Goal: Task Accomplishment & Management: Complete application form

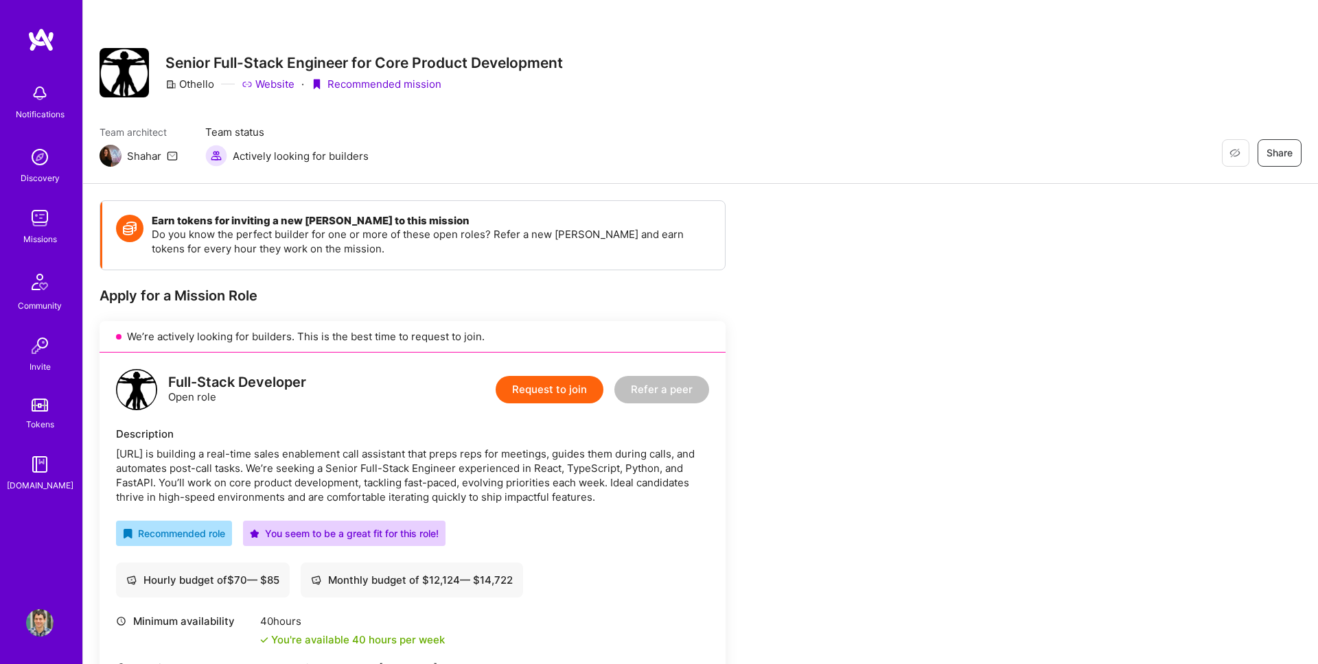
click at [519, 395] on button "Request to join" at bounding box center [550, 389] width 108 height 27
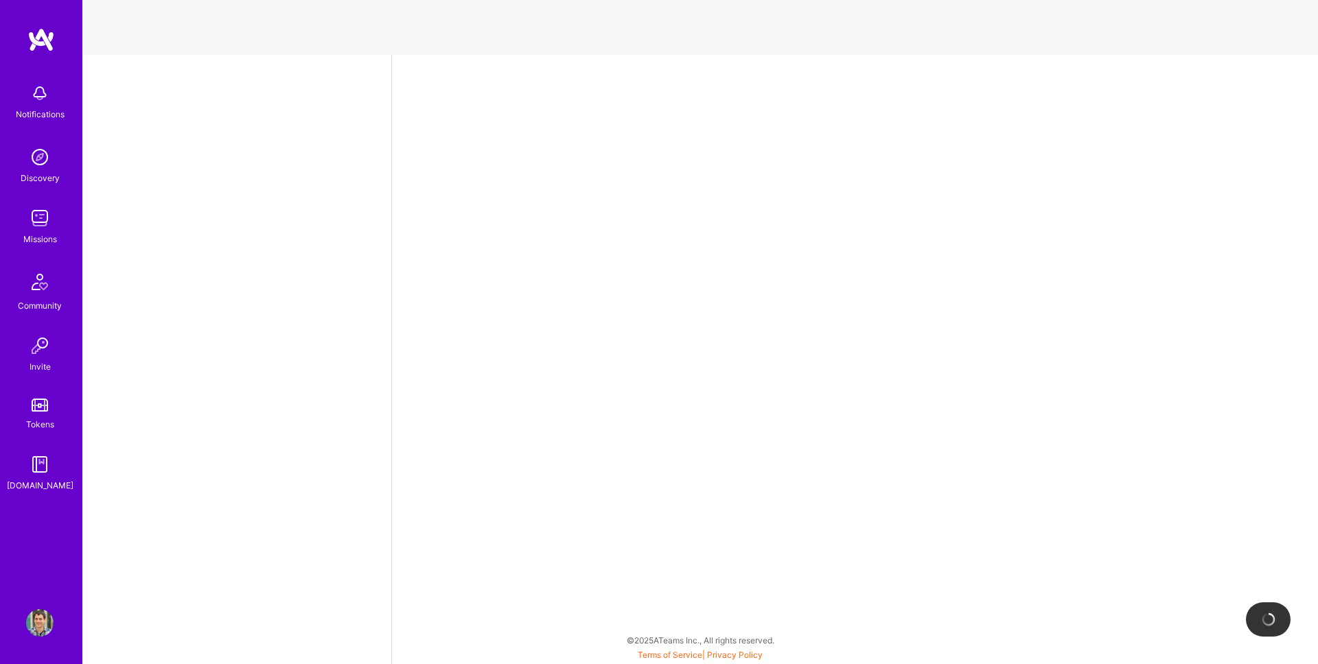
select select "AD"
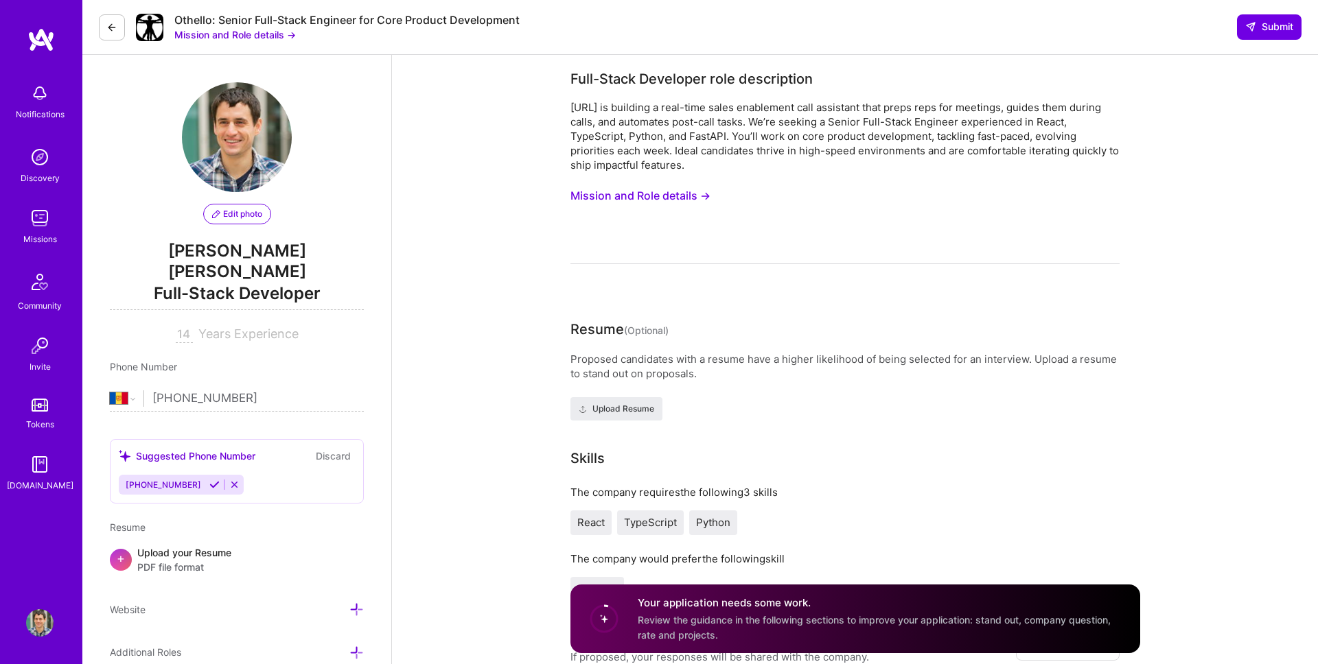
click at [688, 191] on button "Mission and Role details →" at bounding box center [640, 195] width 140 height 25
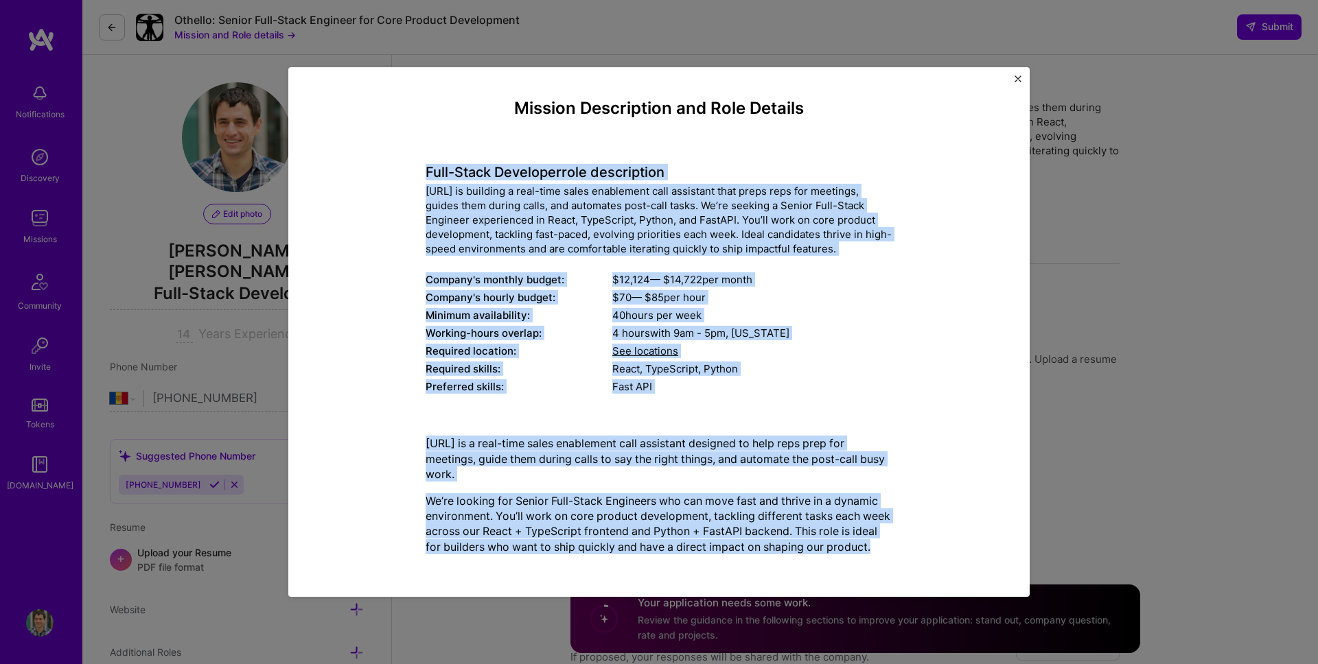
drag, startPoint x: 417, startPoint y: 173, endPoint x: 887, endPoint y: 555, distance: 606.1
click at [888, 555] on div "Mission Description and Role Details Full-Stack Developer role description [URL…" at bounding box center [659, 332] width 678 height 467
copy div "Lore-Ipsum Dolorsita cons adipiscinge Seddoei.te in utlabore e dolo-magn aliqu …"
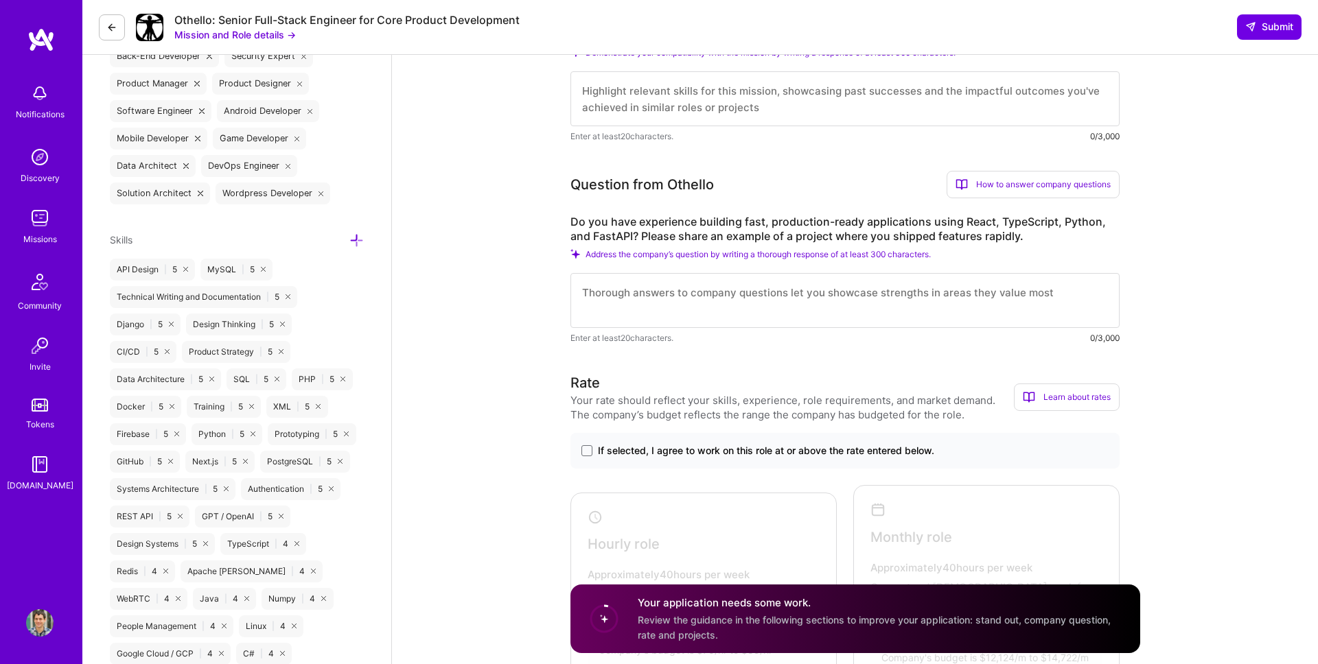
scroll to position [421, 0]
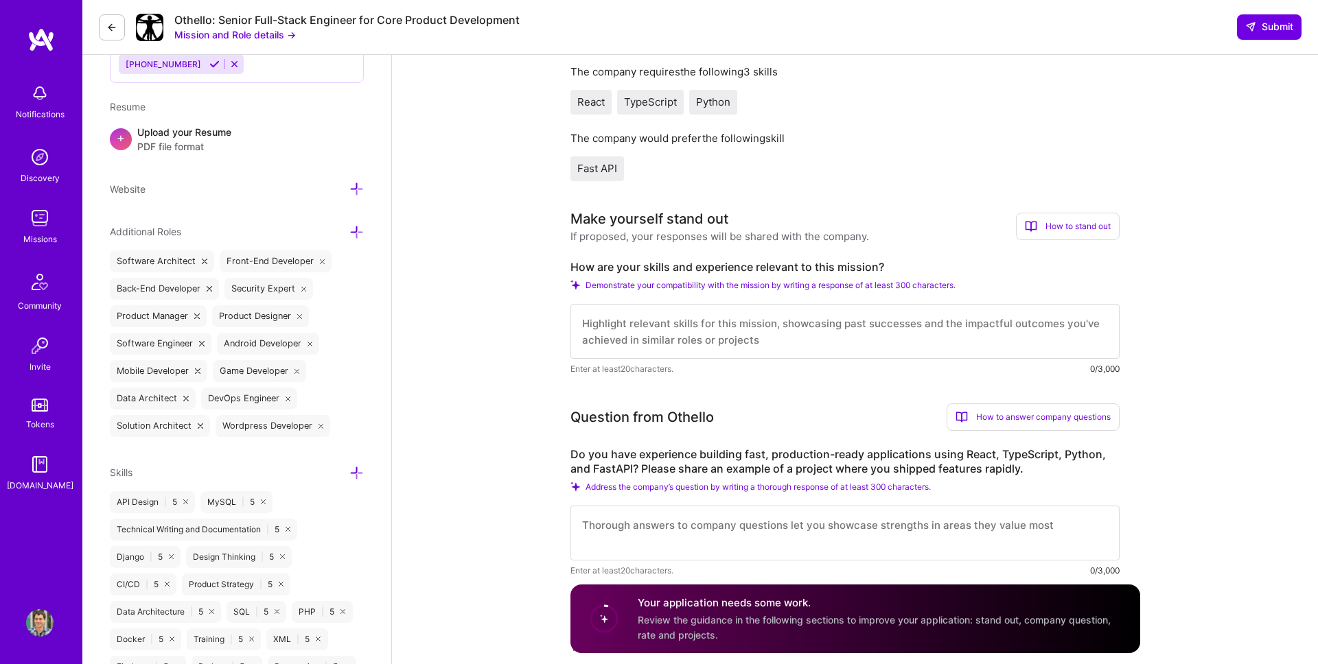
click at [590, 263] on label "How are your skills and experience relevant to this mission?" at bounding box center [844, 267] width 549 height 14
copy label "How are your skills and experience relevant to this mission?"
click at [704, 437] on div "Question from Othello How to answer company questions Mastering company questio…" at bounding box center [844, 491] width 549 height 174
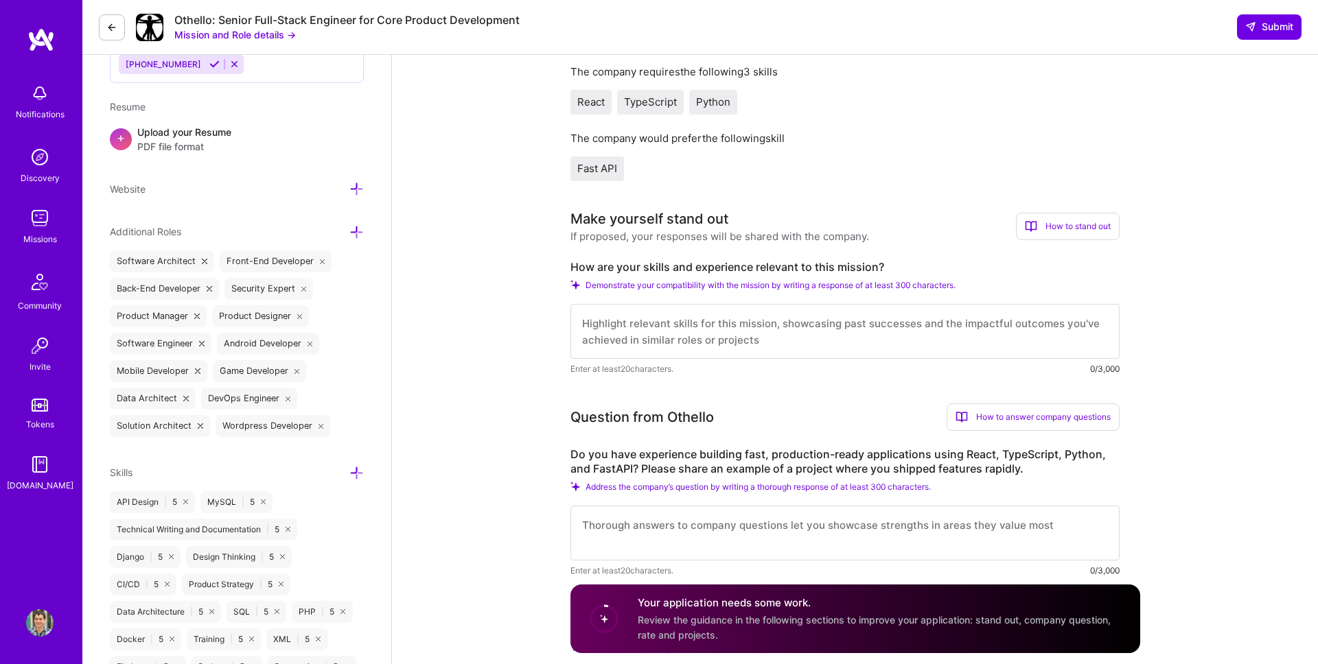
click at [710, 454] on label "Do you have experience building fast, production-ready applications using React…" at bounding box center [844, 462] width 549 height 29
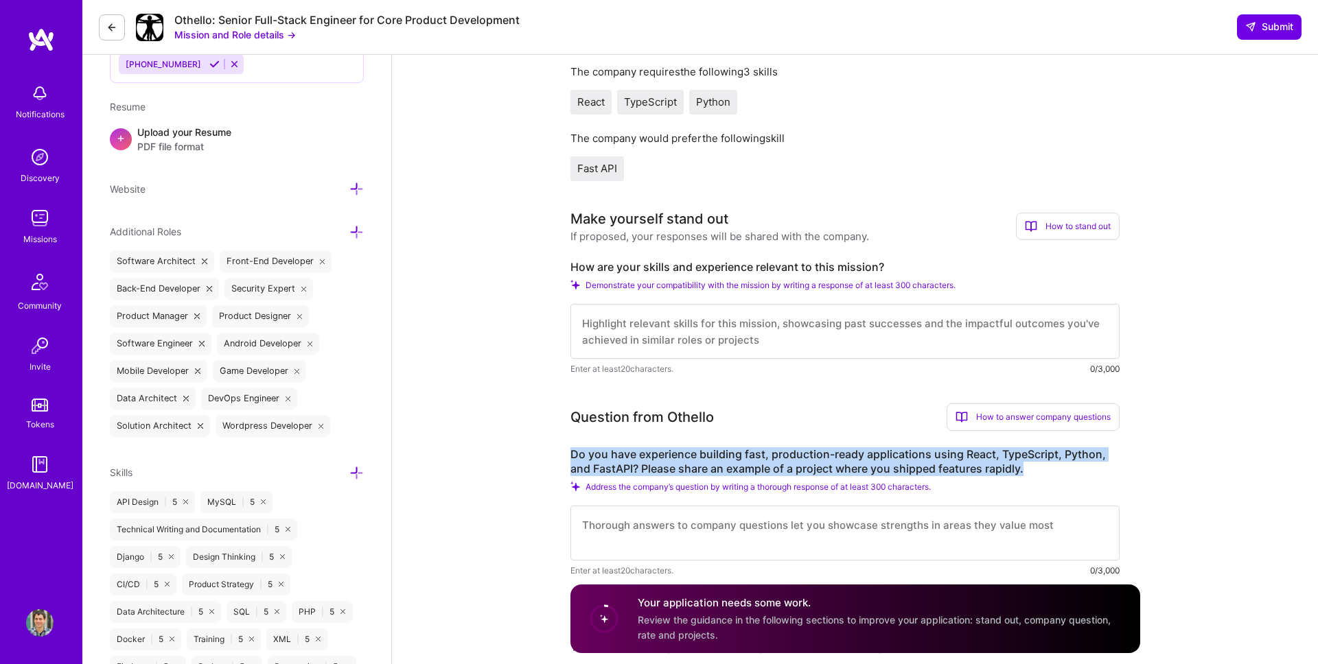
click at [710, 454] on label "Do you have experience building fast, production-ready applications using React…" at bounding box center [844, 462] width 549 height 29
copy label "Do you have experience building fast, production-ready applications using React…"
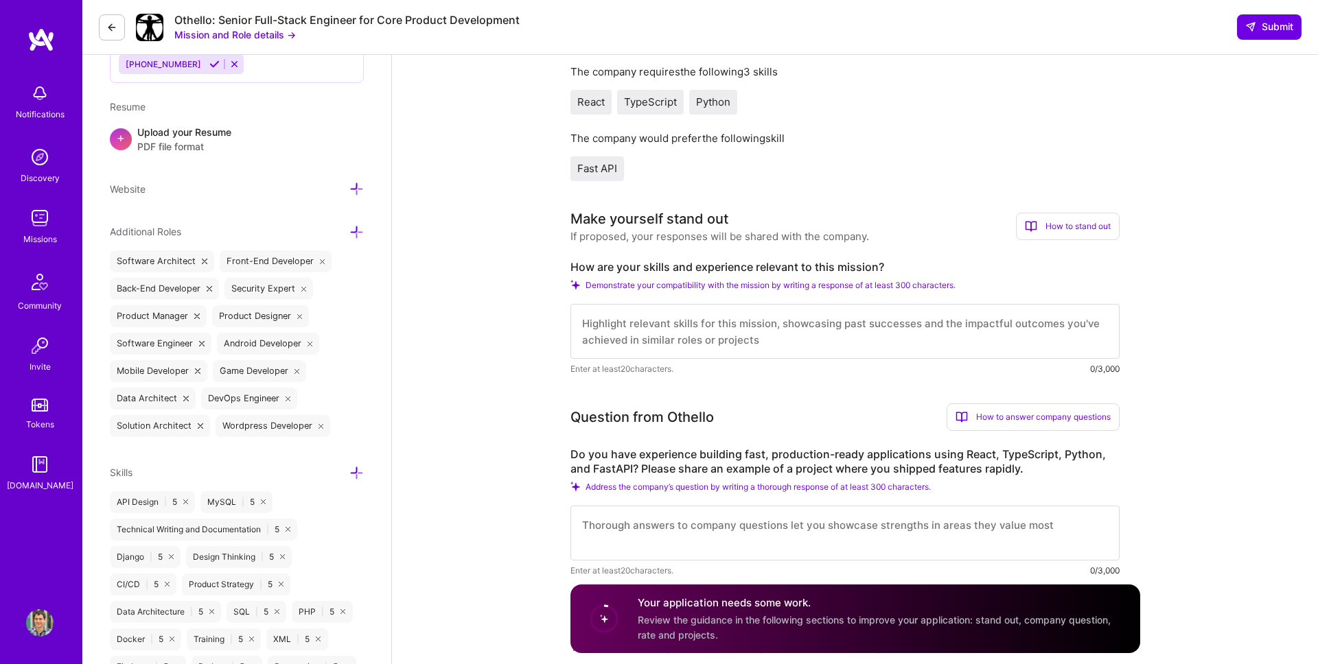
click at [658, 344] on textarea at bounding box center [844, 331] width 549 height 55
paste textarea "I bring over 15 years of experience designing and delivering fast, production-r…"
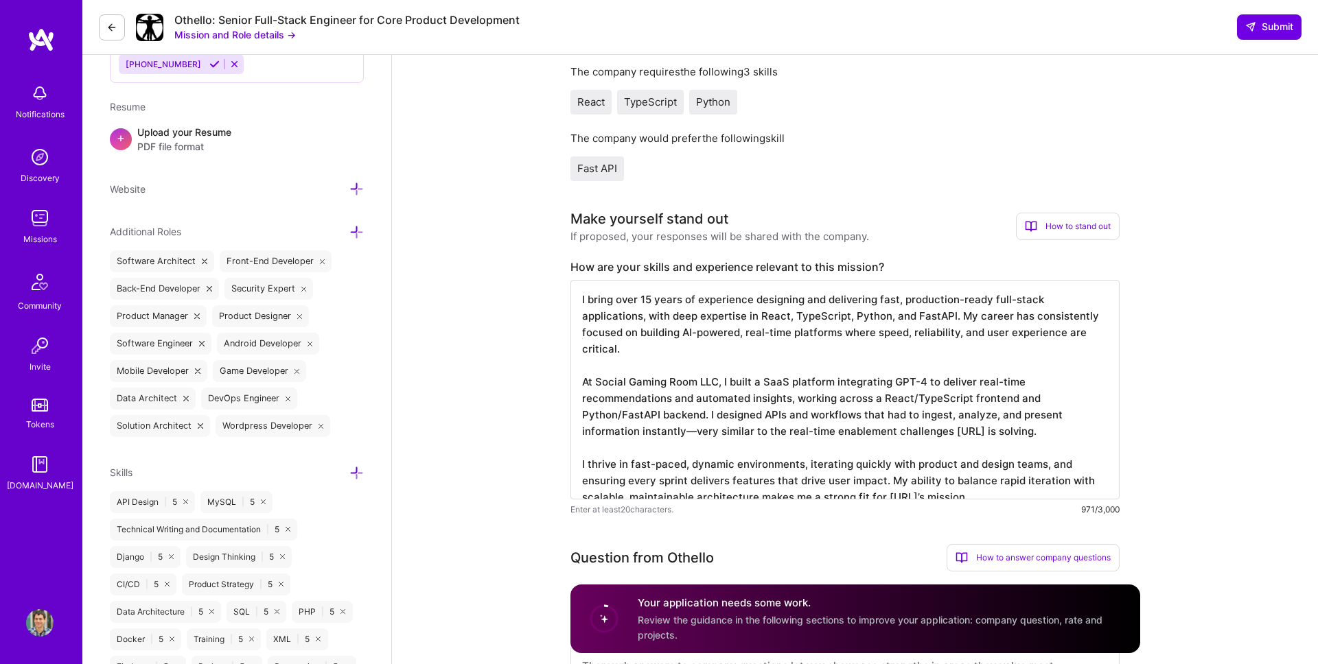
type textarea "I bring over 15 years of experience designing and delivering fast, production-r…"
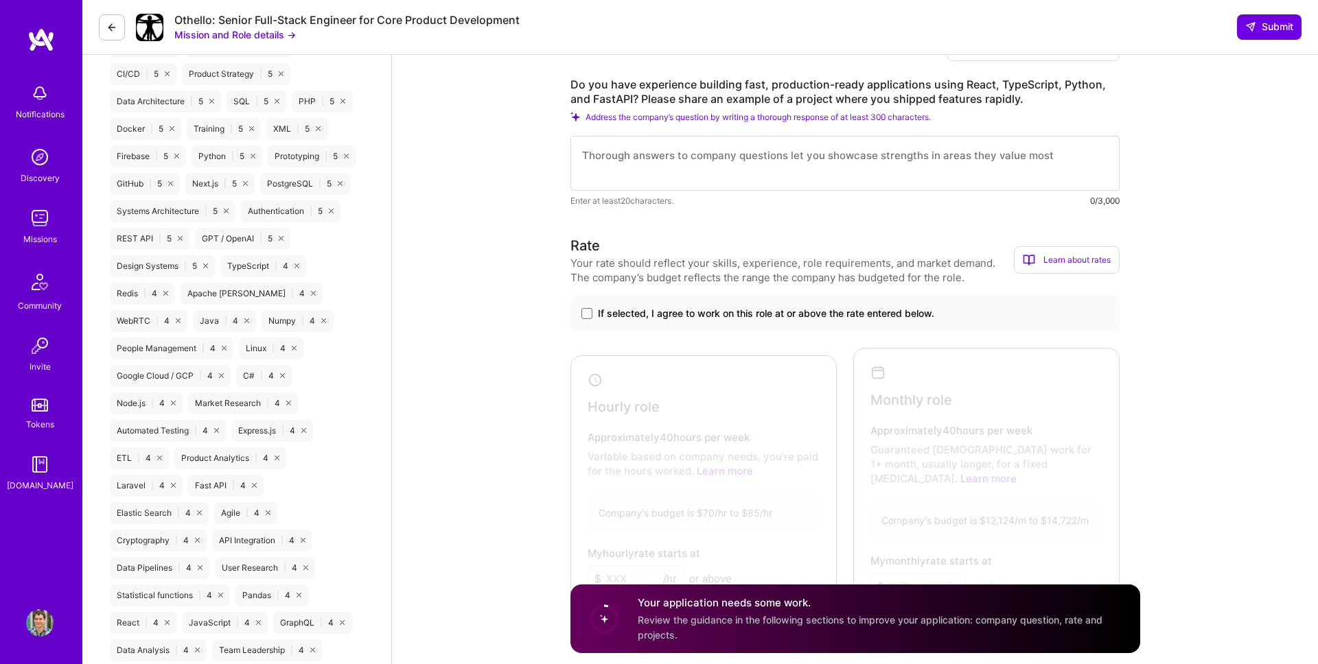
scroll to position [967, 0]
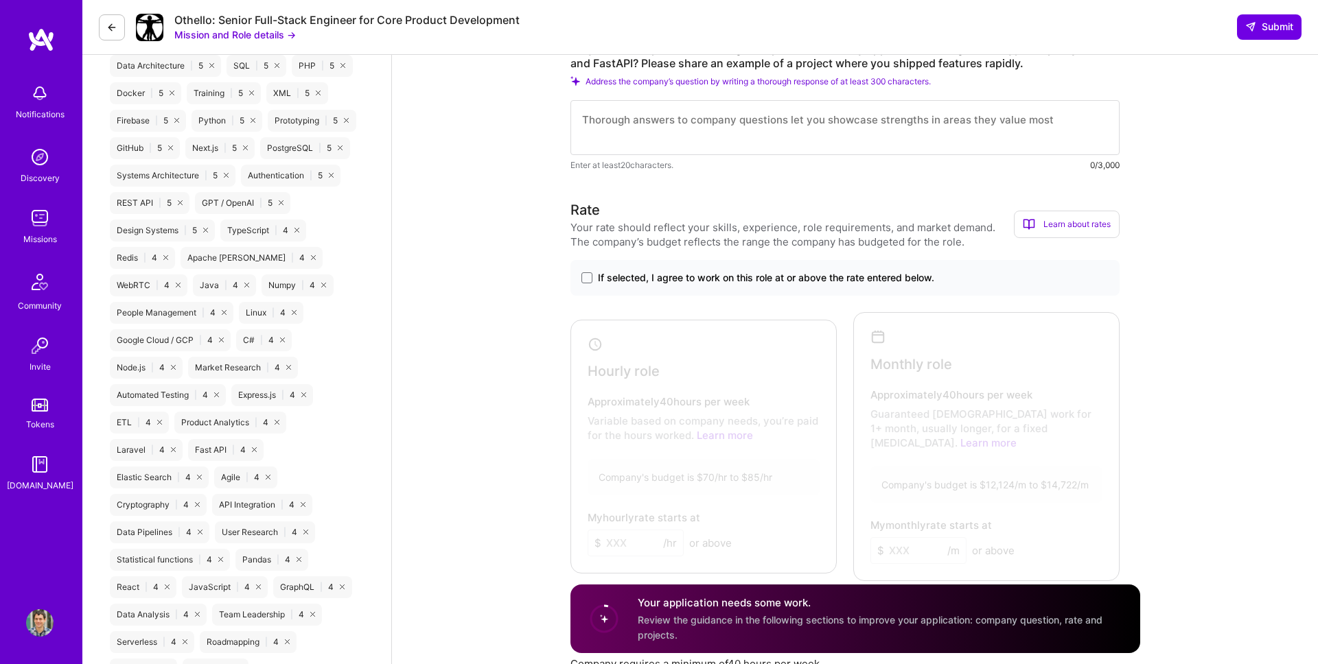
click at [668, 134] on textarea at bounding box center [844, 127] width 549 height 55
paste textarea "Yes. At [GEOGRAPHIC_DATA], I led development on a healthcare operations platfor…"
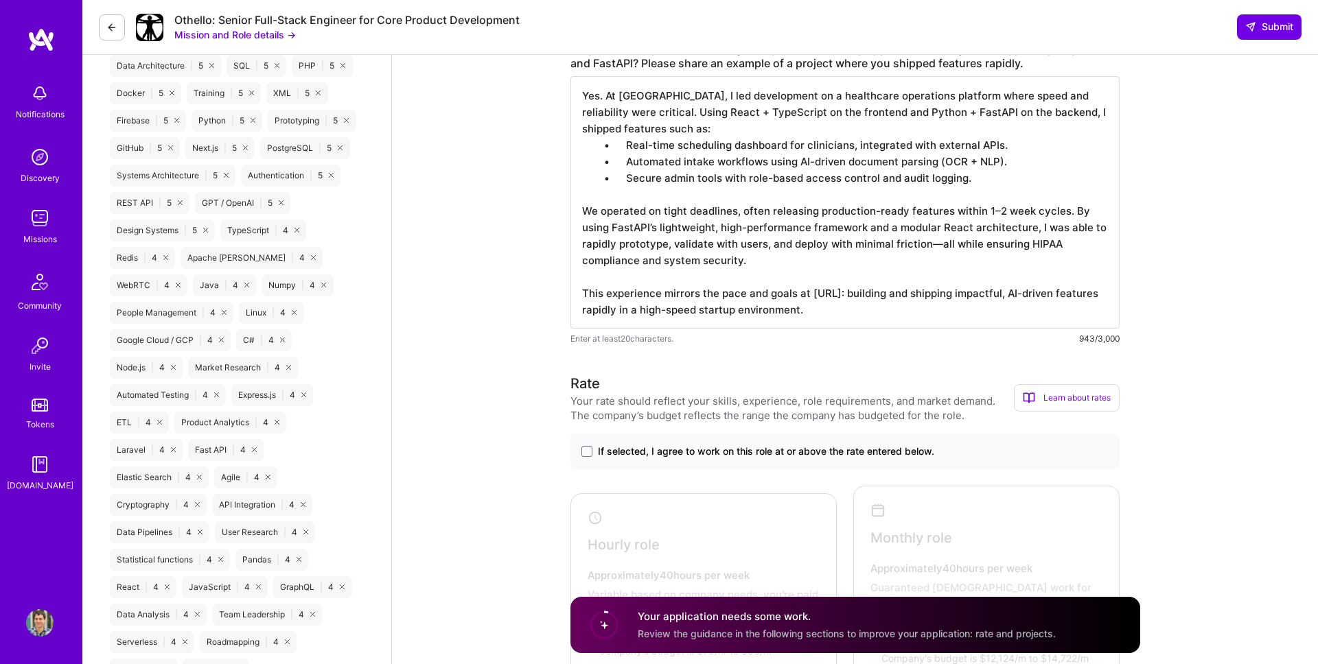
scroll to position [1, 0]
type textarea "Yes. At [GEOGRAPHIC_DATA], I led development on a healthcare operations platfor…"
click at [695, 448] on span "If selected, I agree to work on this role at or above the rate entered below." at bounding box center [766, 452] width 336 height 14
click at [0, 0] on input "If selected, I agree to work on this role at or above the rate entered below." at bounding box center [0, 0] width 0 height 0
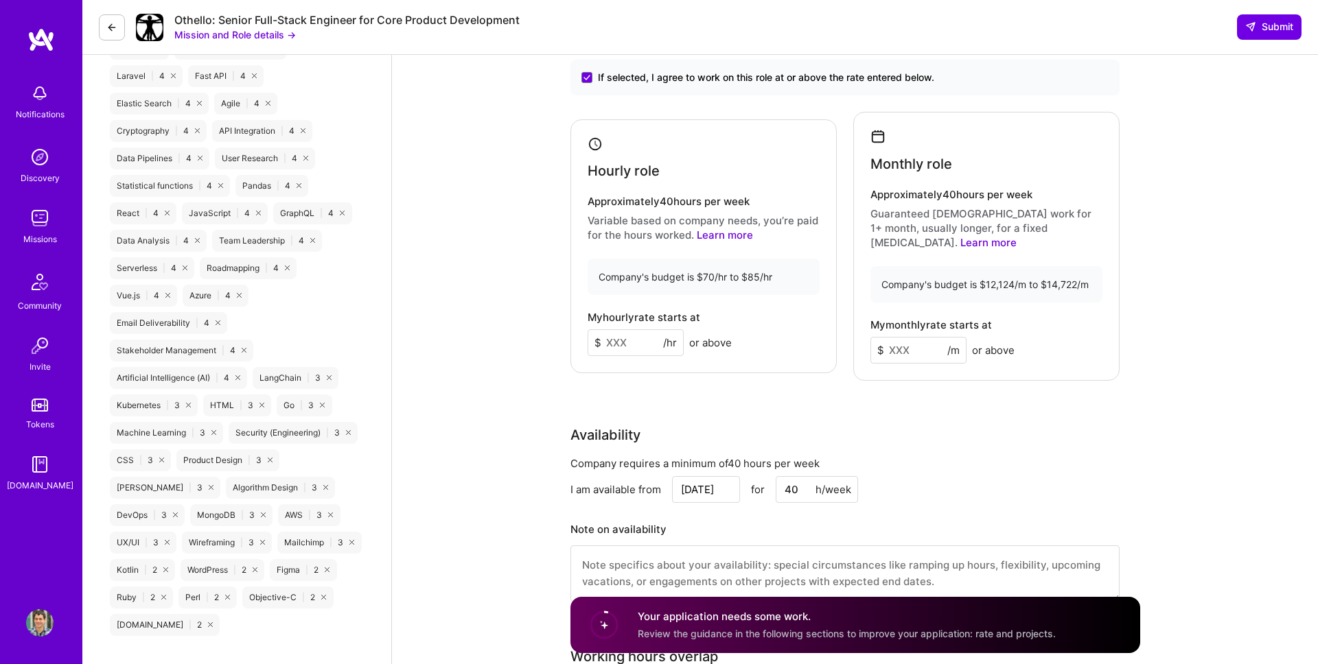
scroll to position [1394, 0]
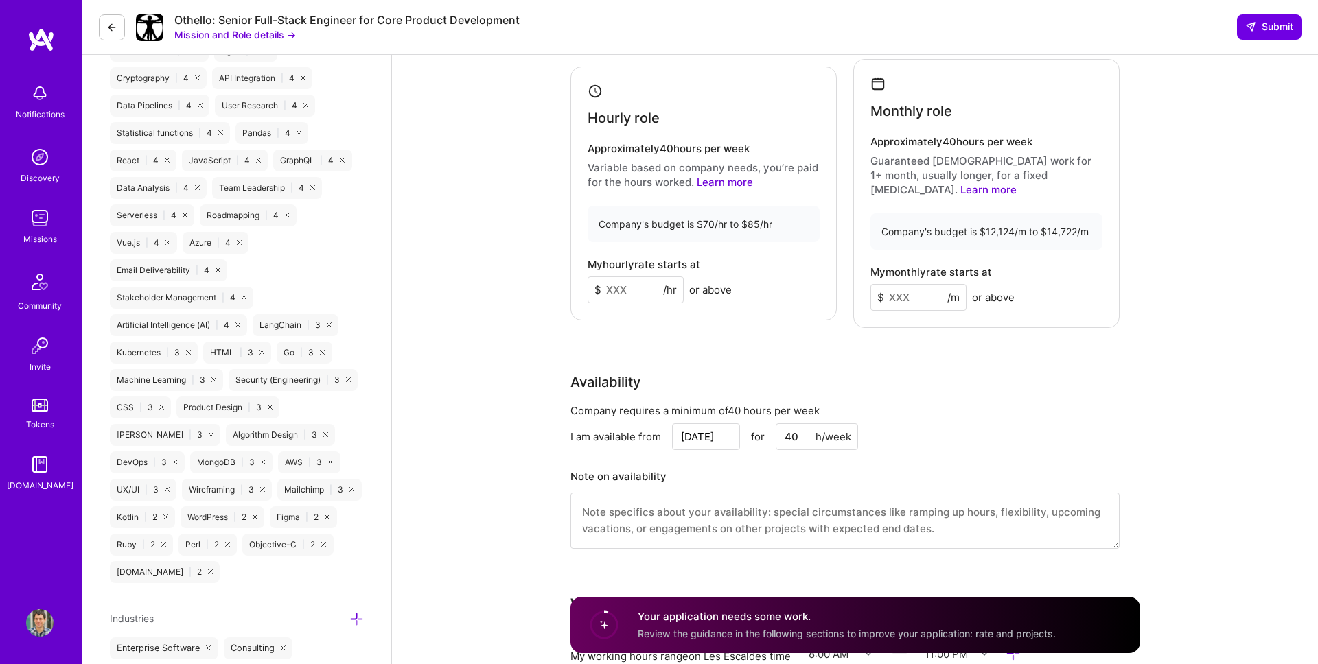
click at [616, 299] on div "Hourly role Approximately 40 hours per week Variable based on company needs, yo…" at bounding box center [703, 194] width 266 height 255
click at [612, 283] on input at bounding box center [636, 290] width 96 height 27
type input "70"
drag, startPoint x: 901, startPoint y: 282, endPoint x: 949, endPoint y: 286, distance: 48.2
click at [949, 286] on div "$ 12000 /m" at bounding box center [918, 297] width 96 height 27
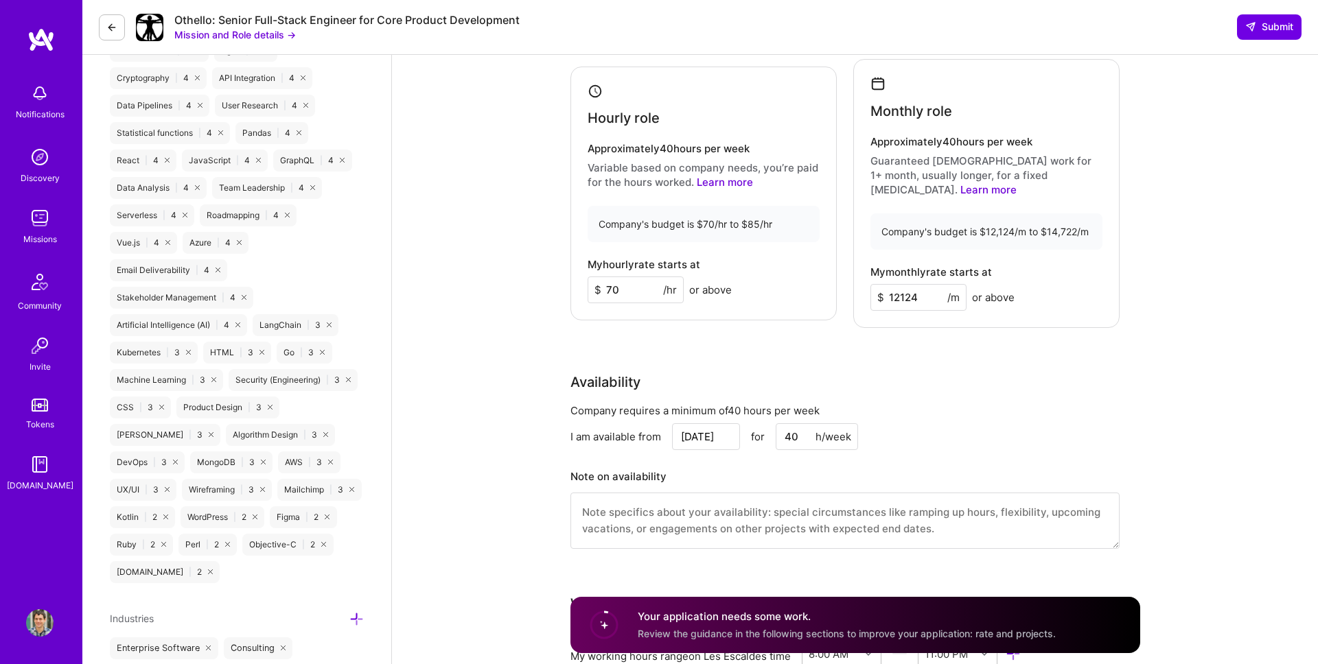
type input "12124"
click at [901, 328] on div "Rate Your rate should reflect your skills, experience, role requirements, and m…" at bounding box center [855, 256] width 570 height 620
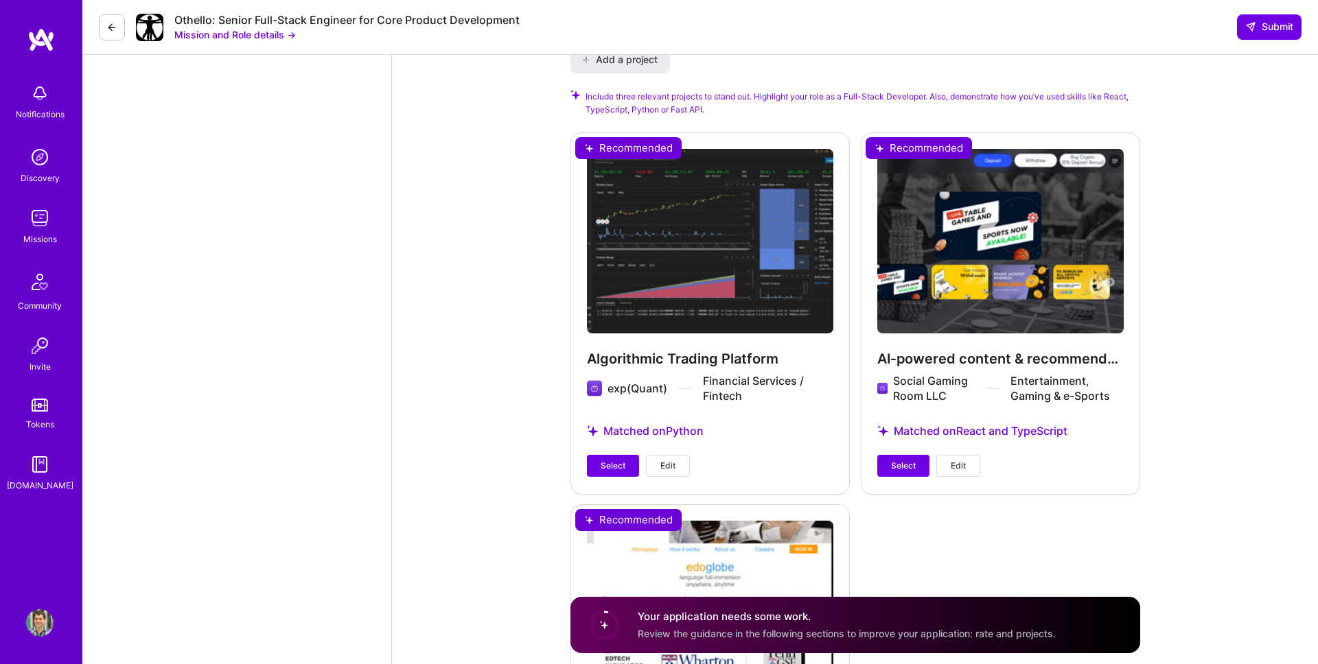
scroll to position [2133, 0]
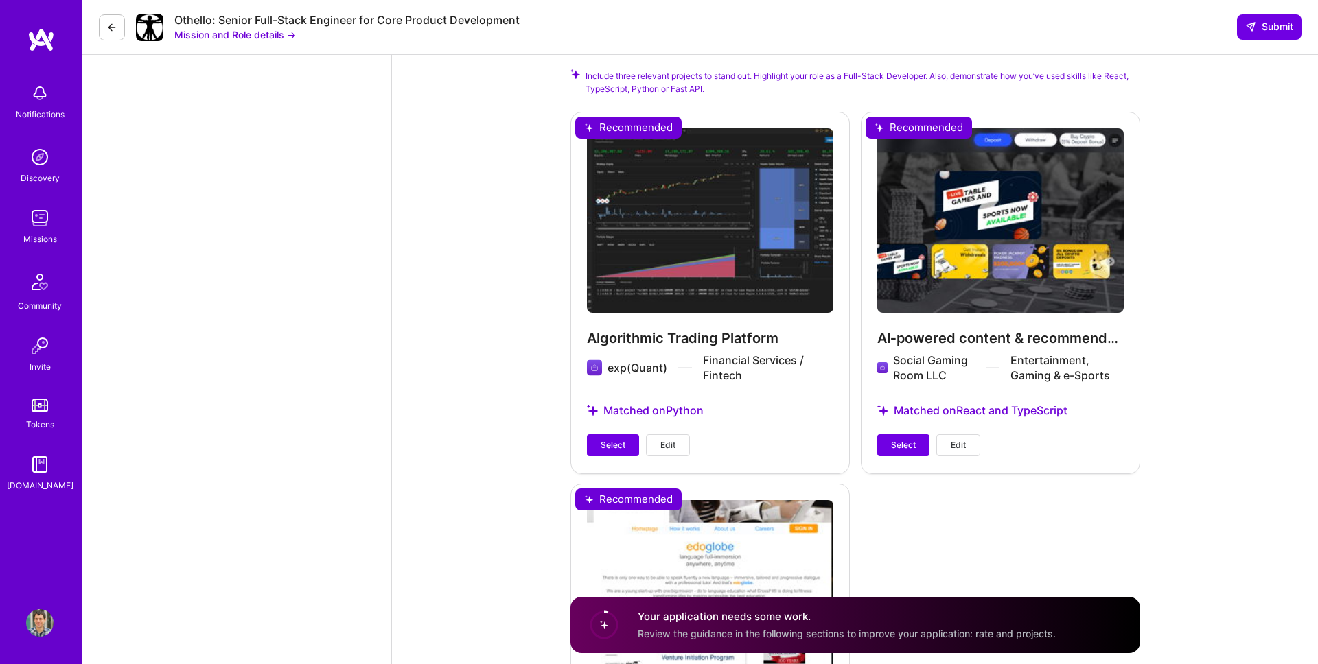
click at [631, 419] on div "Algorithmic Trading Platform exp(Quant) Financial Services / Fintech Matched on…" at bounding box center [709, 292] width 279 height 361
click at [631, 434] on button "Select" at bounding box center [613, 445] width 52 height 22
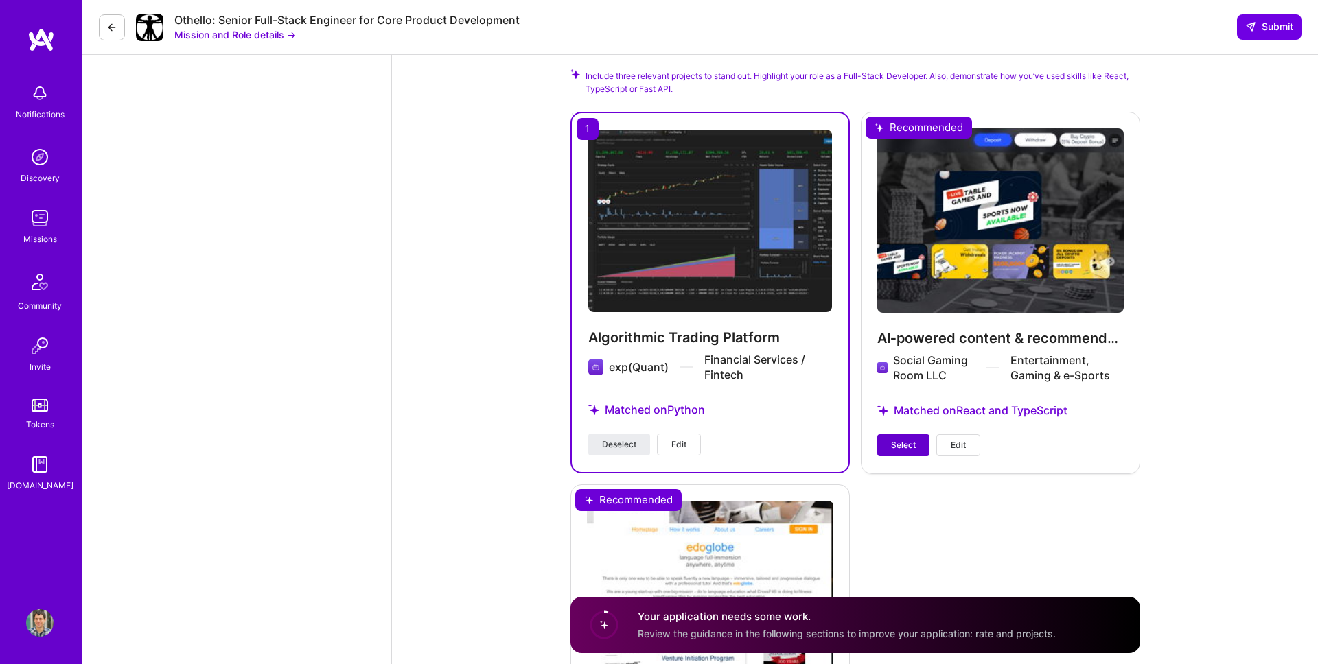
click at [905, 439] on span "Select" at bounding box center [903, 445] width 25 height 12
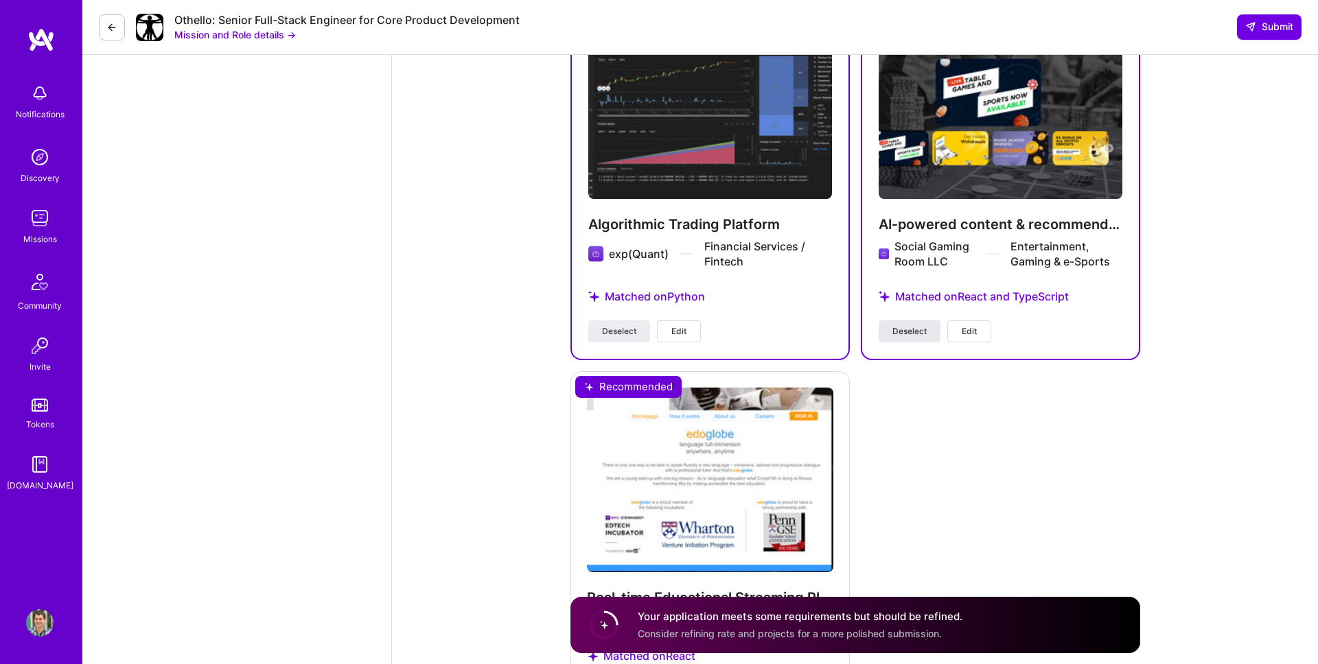
scroll to position [2370, 0]
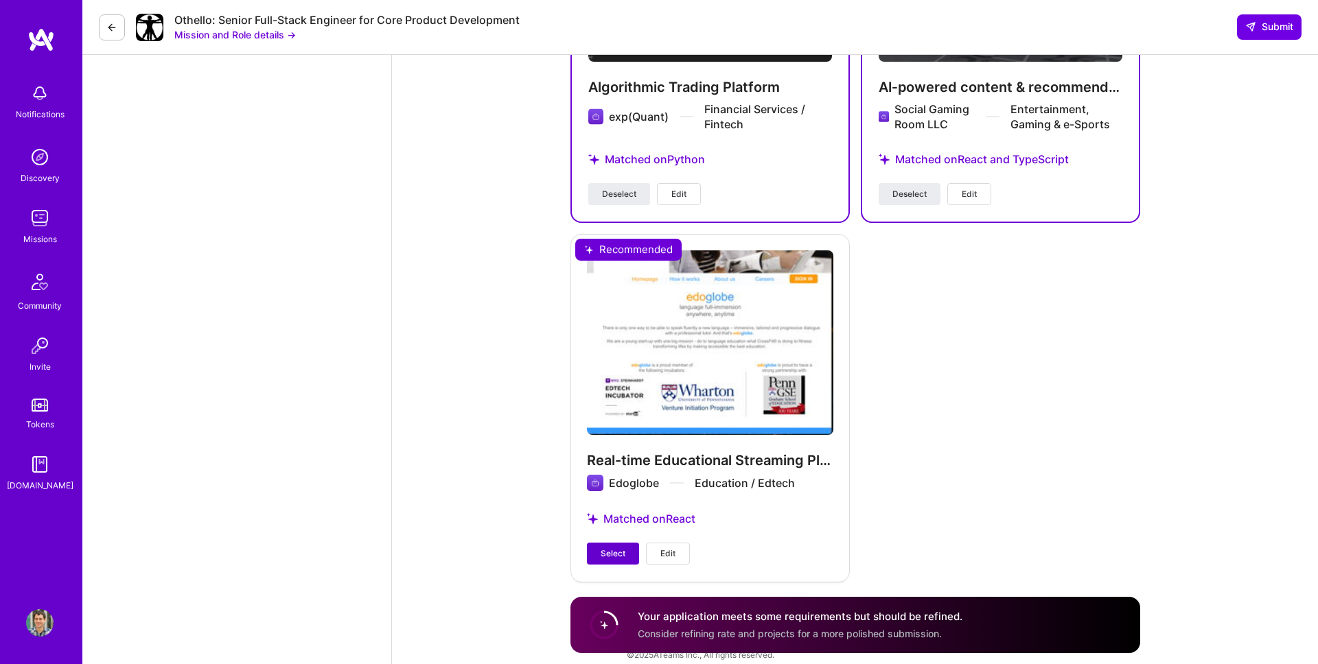
click at [600, 546] on button "Select" at bounding box center [613, 554] width 52 height 22
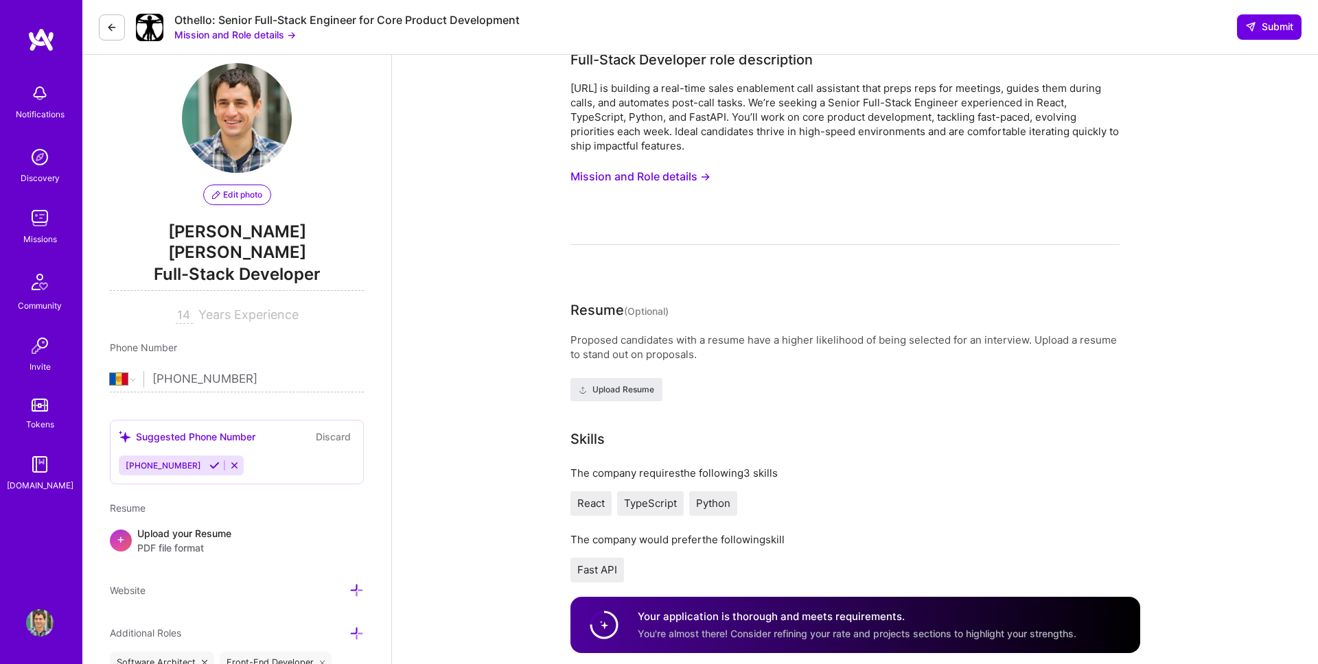
scroll to position [0, 0]
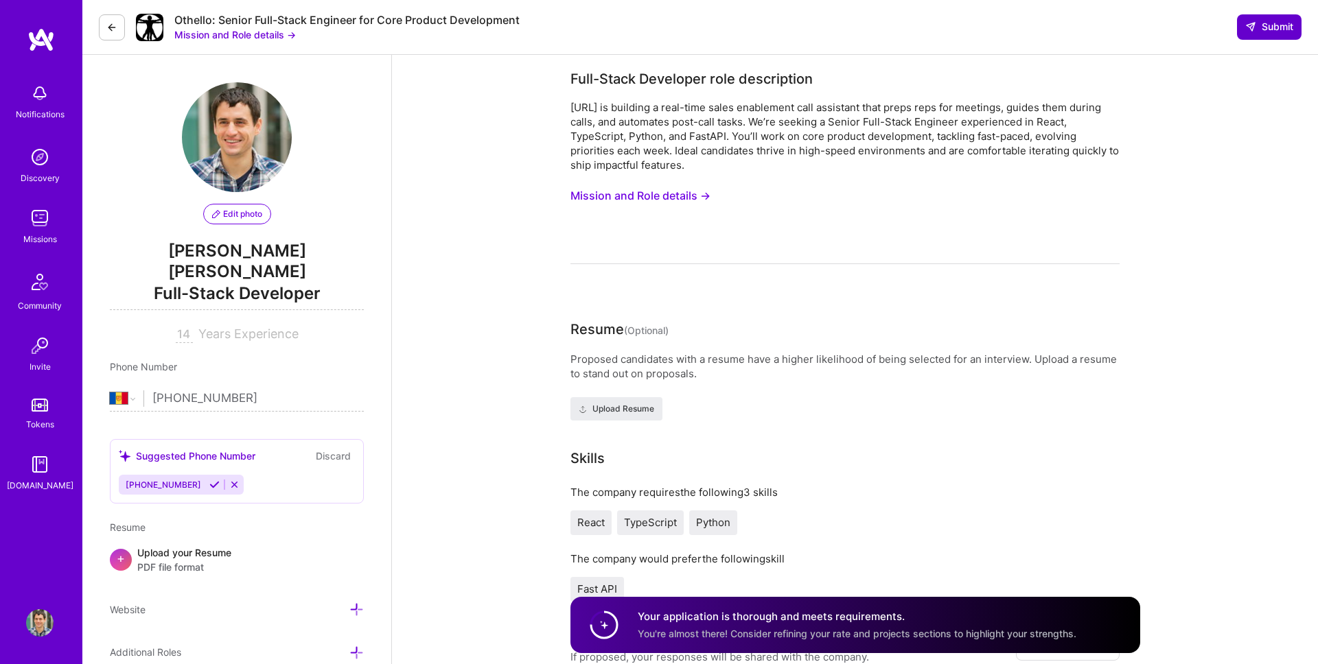
click at [1255, 35] on button "Submit" at bounding box center [1269, 26] width 65 height 25
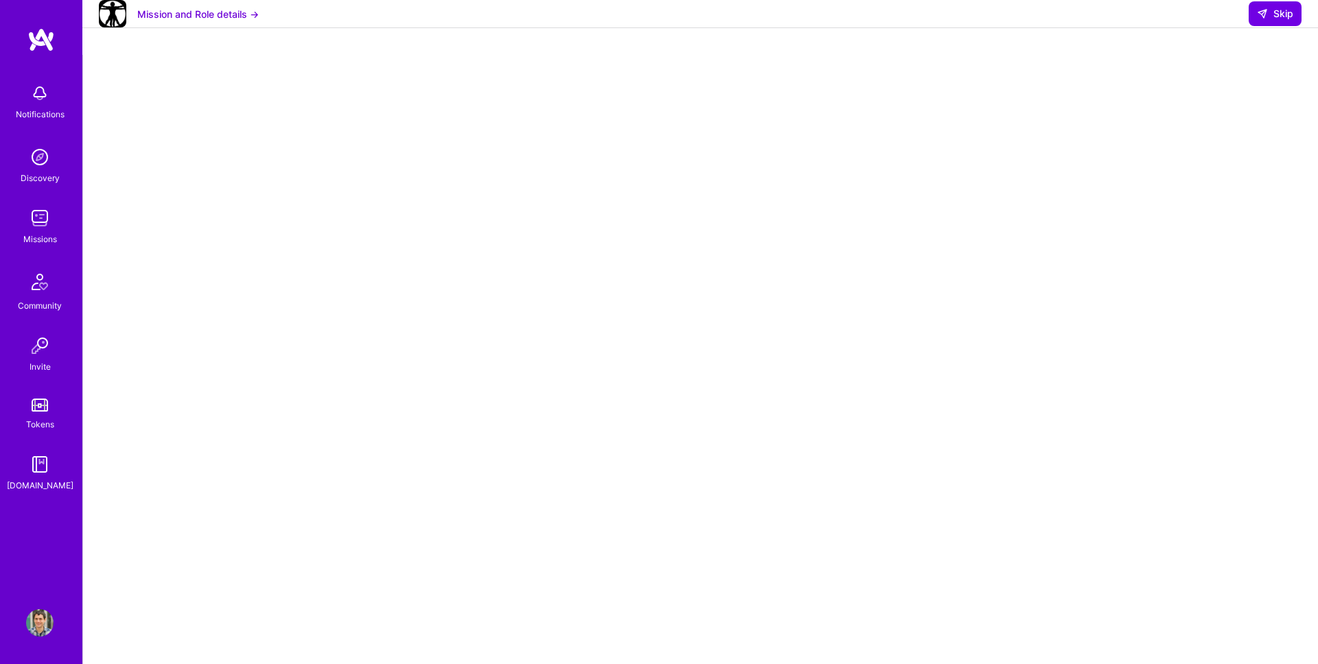
click at [56, 100] on div "Notifications" at bounding box center [39, 100] width 85 height 47
click at [465, 19] on div "Notifications Discovery Missions Community Invite Tokens [DOMAIN_NAME] Profile …" at bounding box center [659, 382] width 1318 height 765
click at [217, 21] on button "Mission and Role details →" at bounding box center [197, 14] width 121 height 14
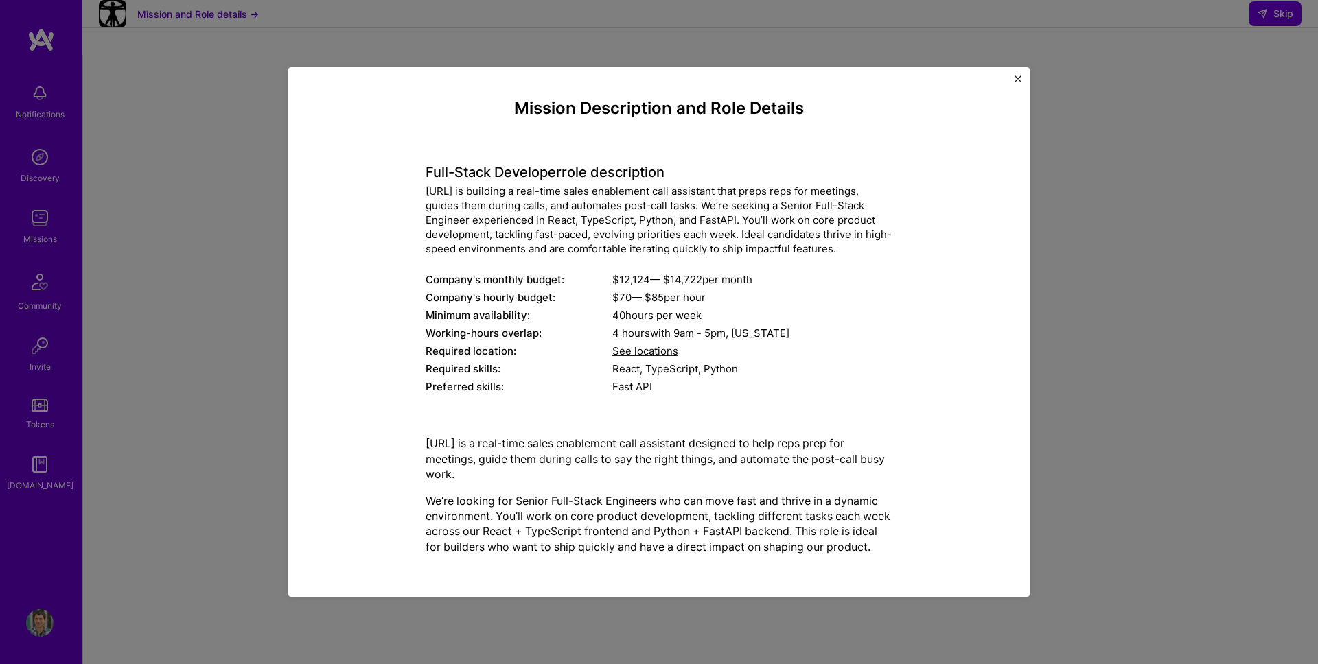
click at [1222, 38] on div "Mission Description and Role Details Full-Stack Developer role description [URL…" at bounding box center [659, 332] width 1318 height 664
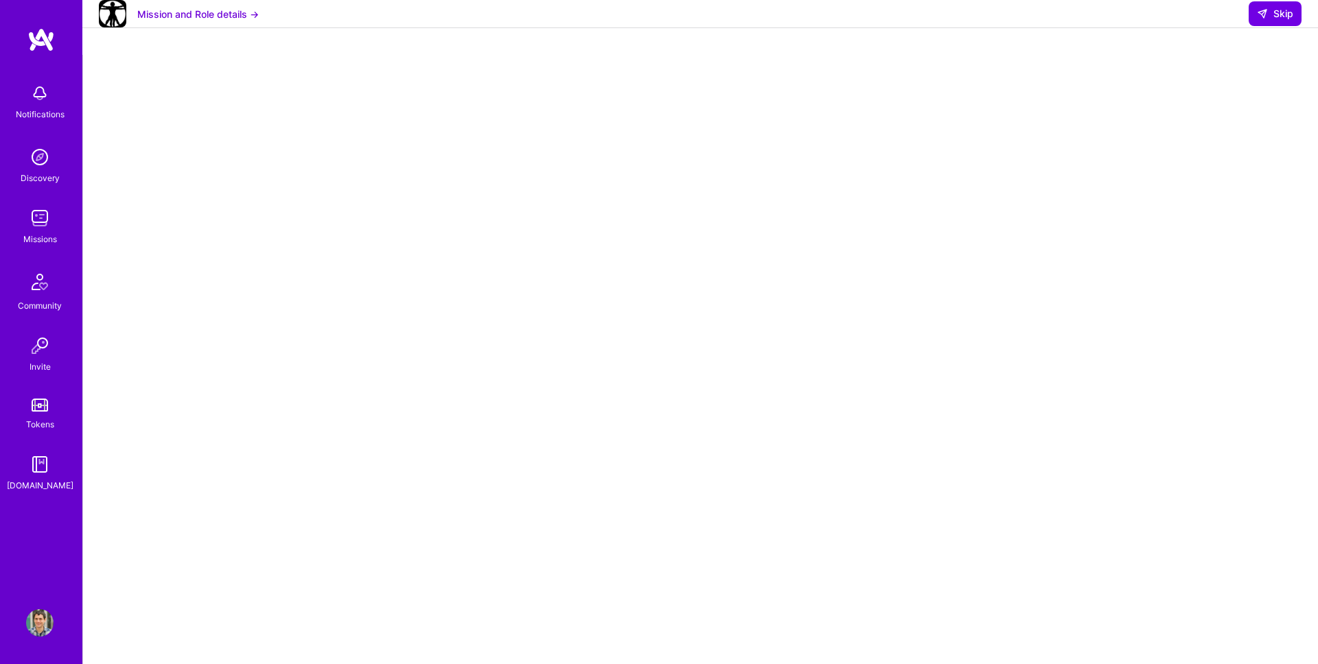
click at [1310, 28] on div "Mission and Role details → Skip" at bounding box center [699, 14] width 1235 height 28
click at [1294, 26] on button "Skip" at bounding box center [1275, 13] width 53 height 25
select select "AD"
